Goal: Find specific page/section: Find specific page/section

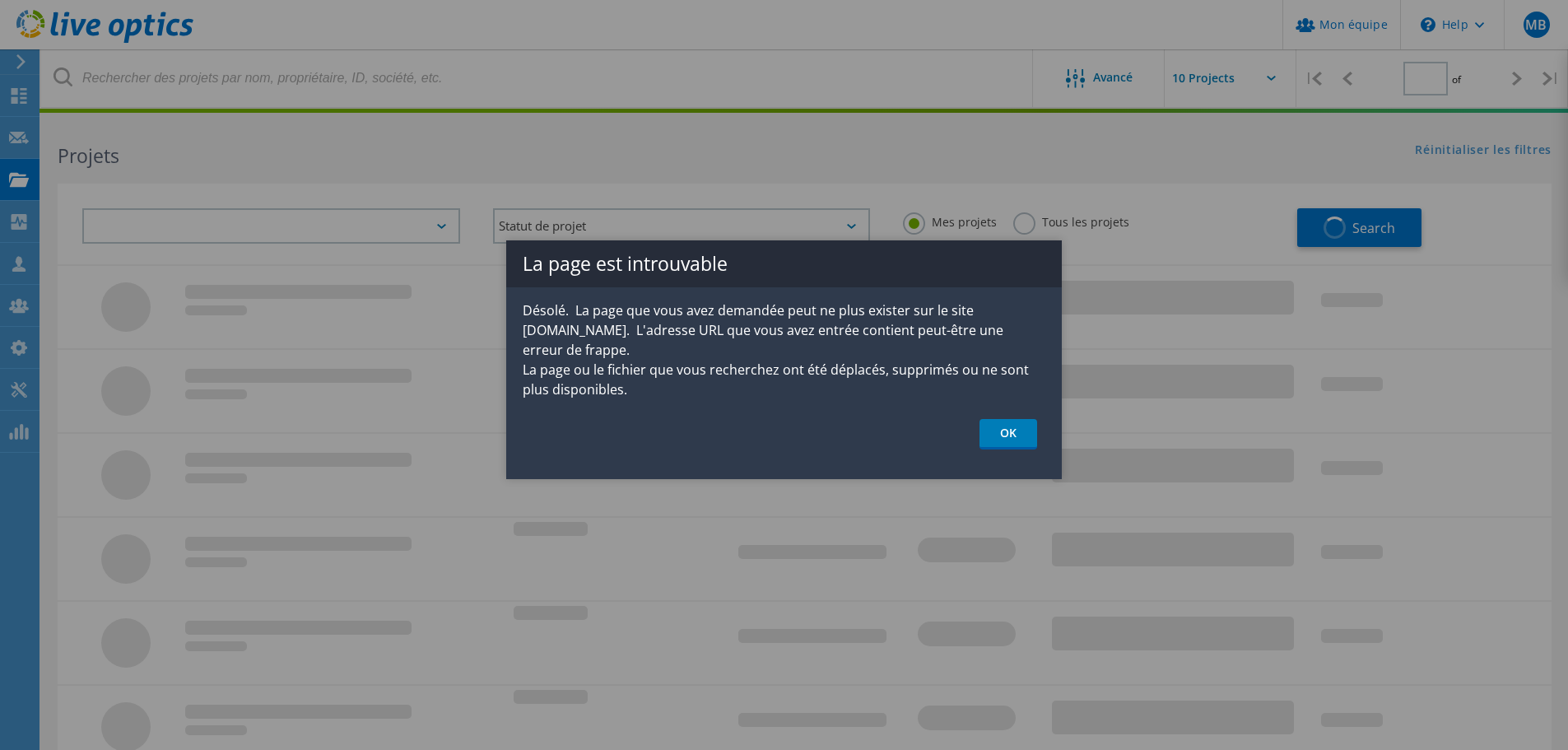
type input "1"
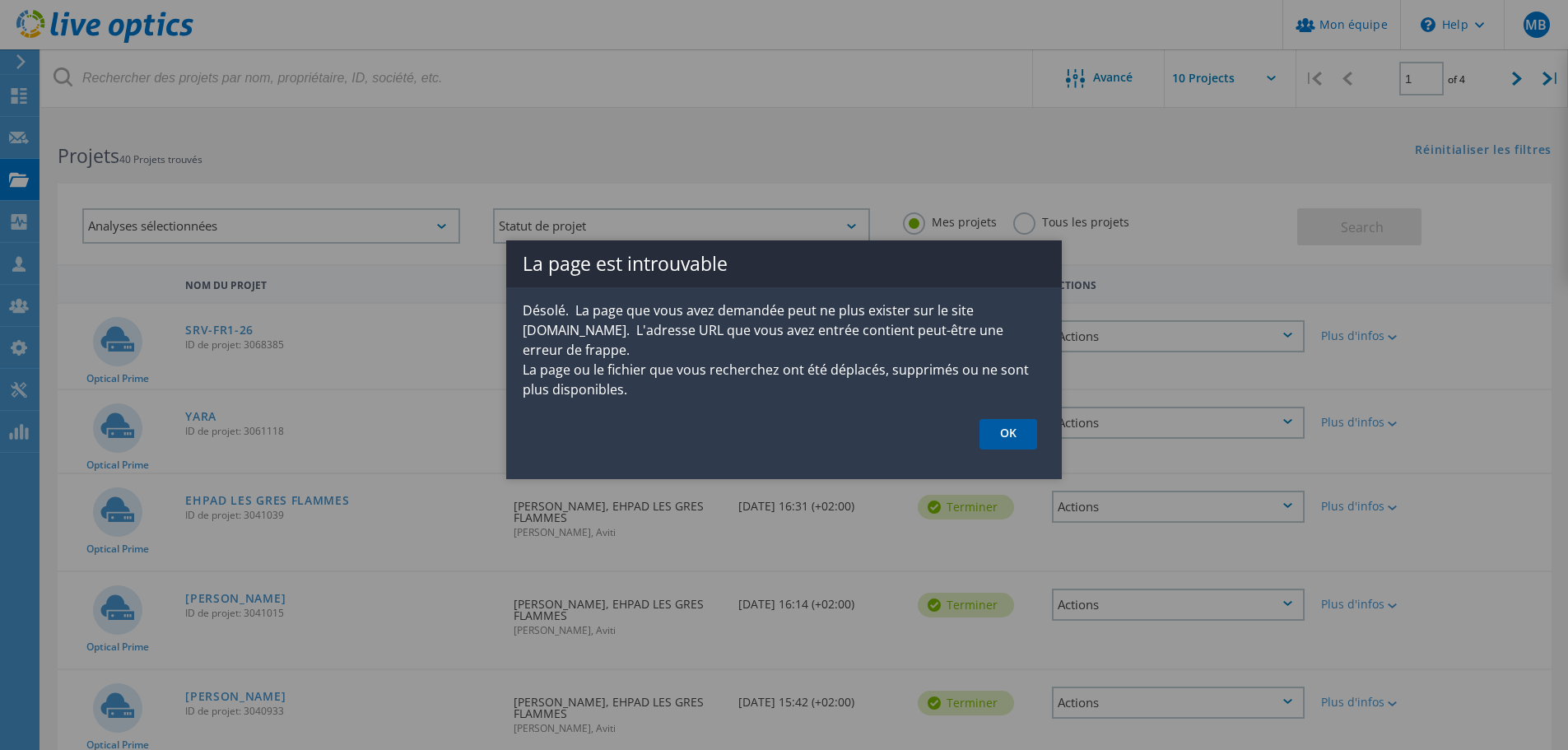
click at [1009, 419] on link "OK" at bounding box center [1008, 434] width 57 height 30
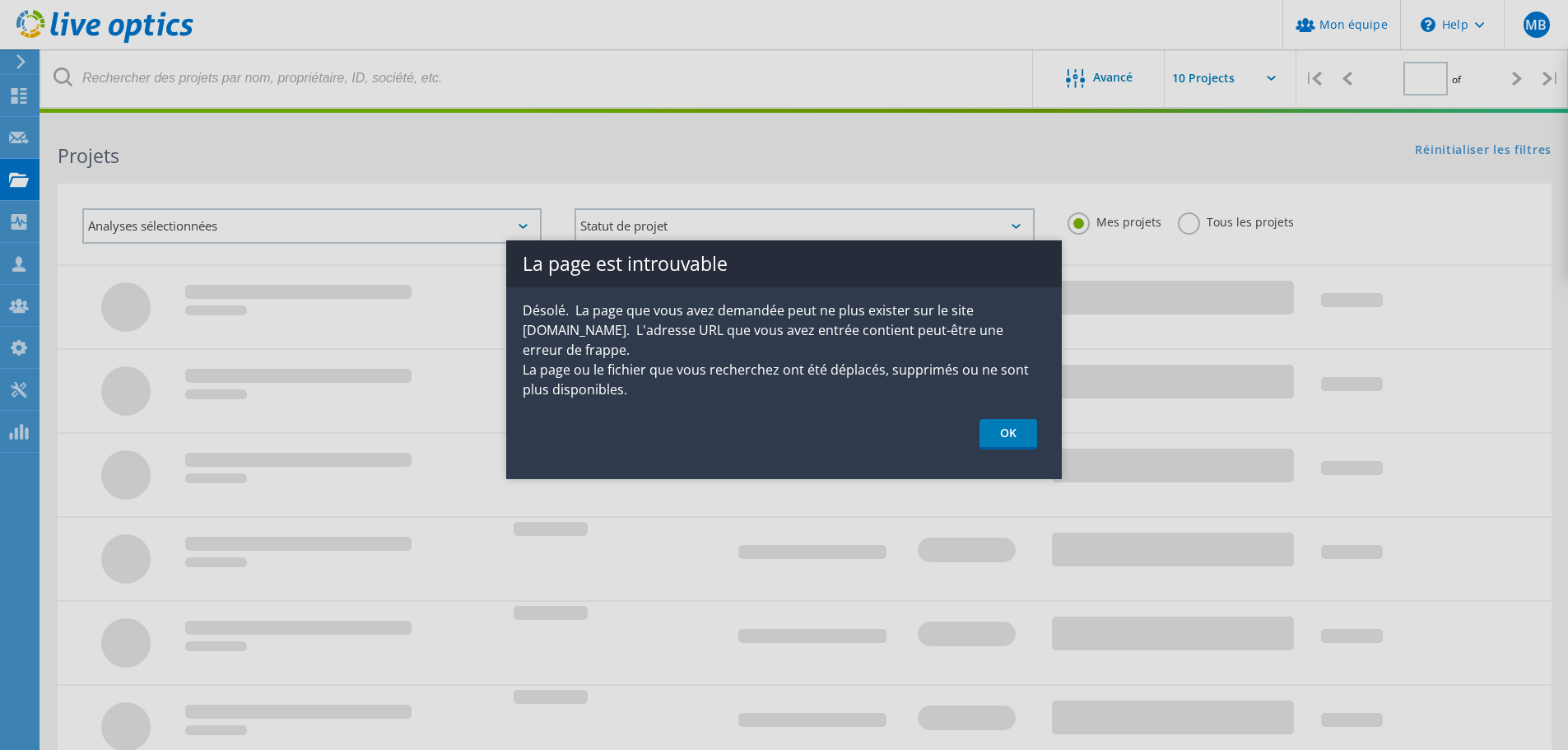
type input "1"
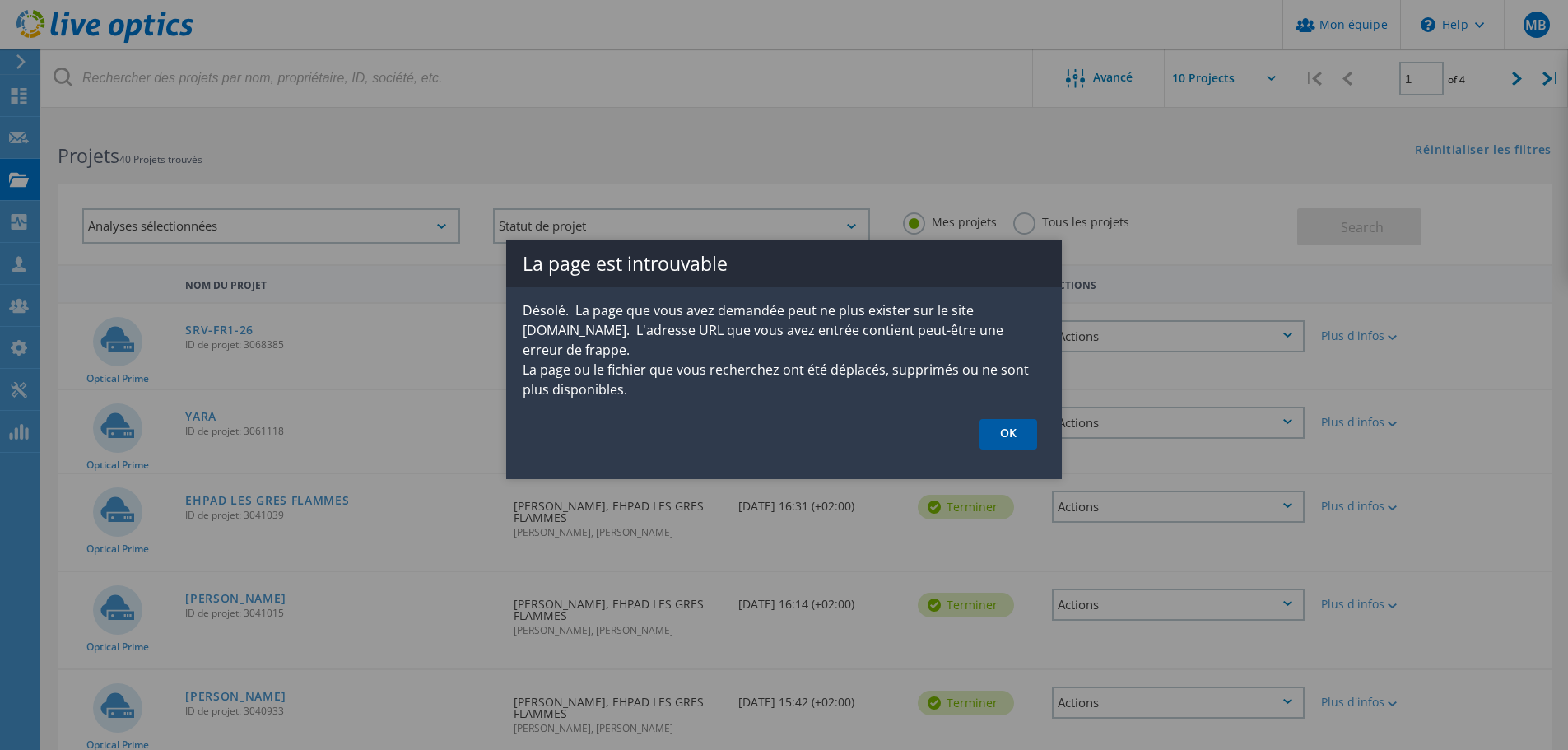
click at [1027, 419] on link "OK" at bounding box center [1008, 434] width 57 height 30
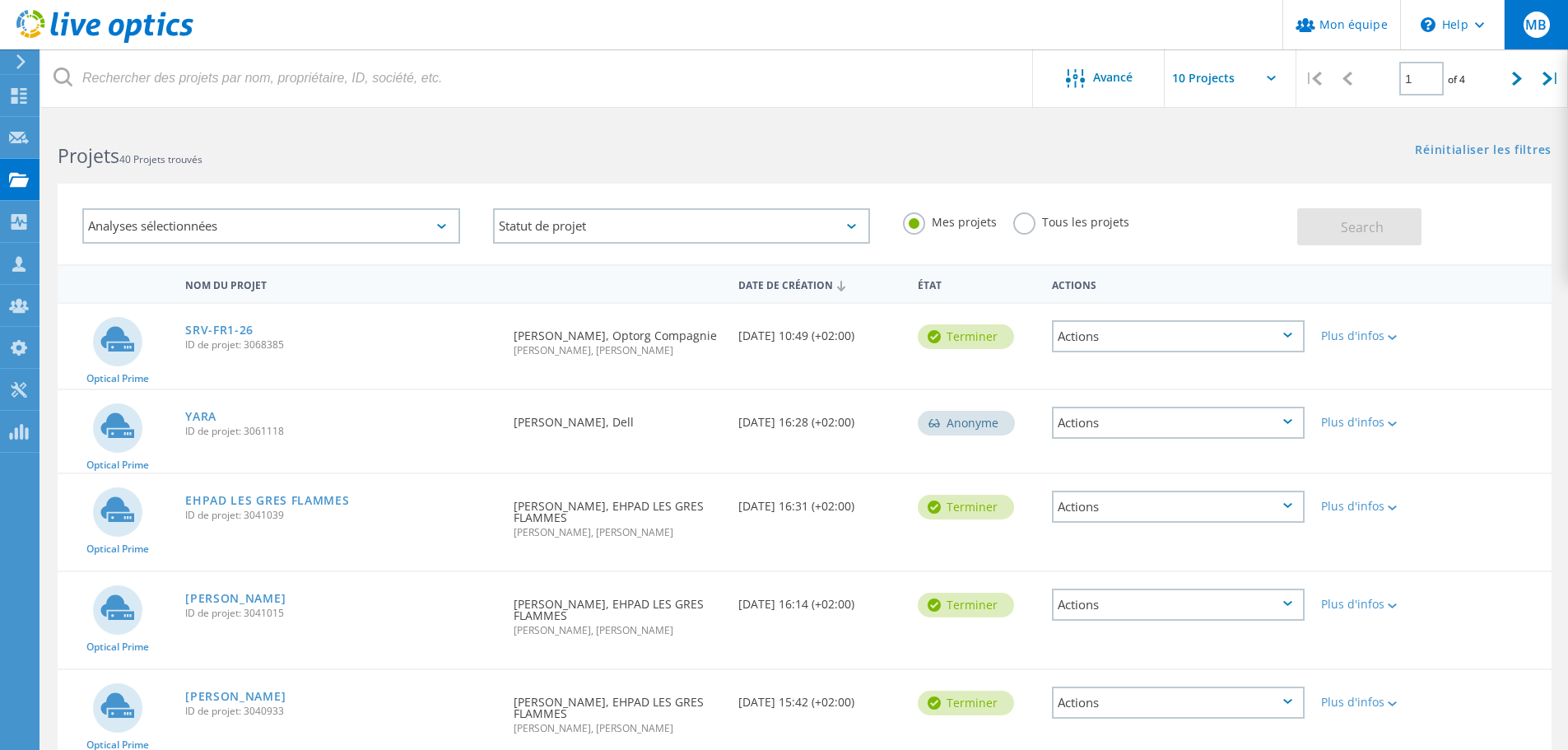
click at [1539, 30] on span "MB" at bounding box center [1535, 25] width 21 height 13
